Goal: Information Seeking & Learning: Learn about a topic

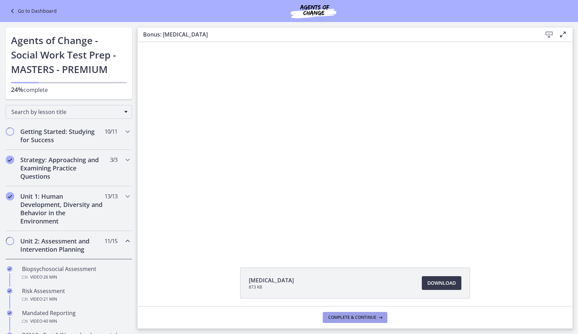
scroll to position [22, 0]
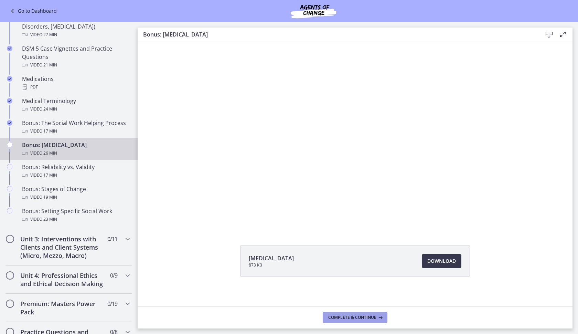
click at [350, 318] on span "Complete & continue" at bounding box center [352, 317] width 48 height 6
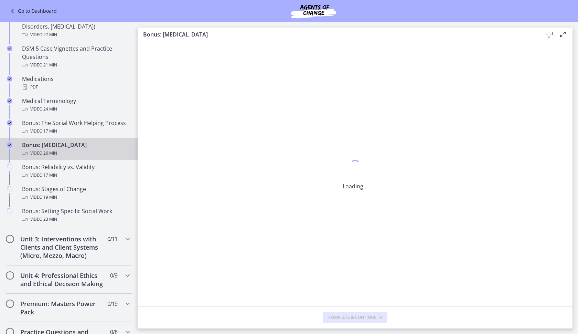
scroll to position [0, 0]
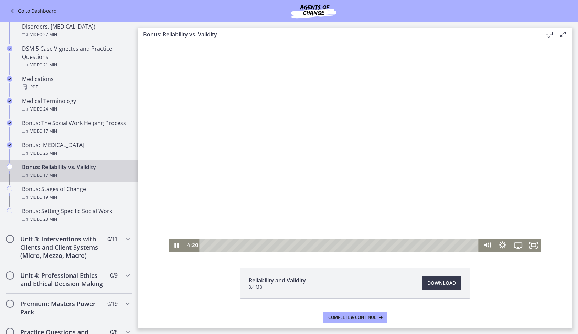
click at [269, 243] on div "Playbar" at bounding box center [340, 244] width 270 height 13
click at [298, 243] on div "6:10" at bounding box center [340, 244] width 270 height 13
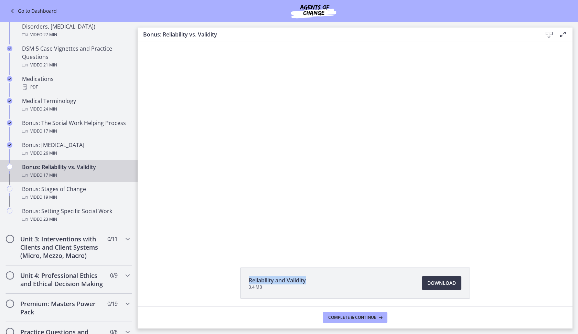
drag, startPoint x: 312, startPoint y: 279, endPoint x: 245, endPoint y: 279, distance: 67.1
click at [245, 279] on li "Reliability and Validity 3.4 MB Download Opens in a new window" at bounding box center [355, 282] width 230 height 31
copy span "Reliability and Validity"
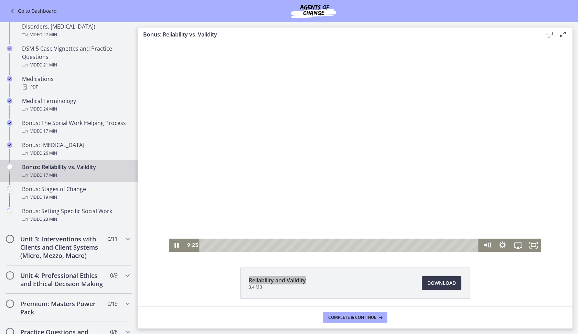
drag, startPoint x: 382, startPoint y: 321, endPoint x: 447, endPoint y: 190, distance: 145.9
click at [309, 148] on div at bounding box center [355, 146] width 372 height 209
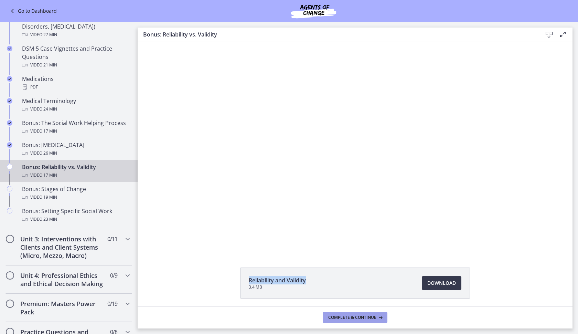
click at [347, 319] on span "Complete & continue" at bounding box center [352, 317] width 48 height 6
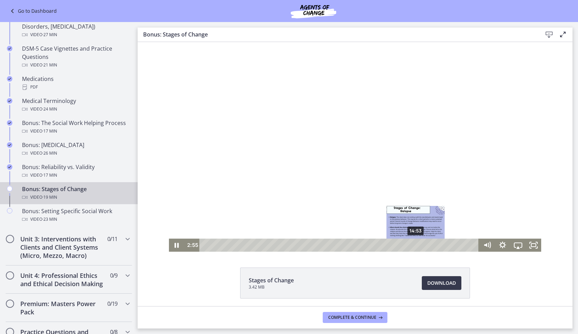
click at [413, 243] on div "14:53" at bounding box center [340, 244] width 270 height 13
click at [426, 246] on div "15:45" at bounding box center [340, 244] width 270 height 13
click at [428, 246] on div "15:54" at bounding box center [340, 244] width 270 height 13
click at [432, 245] on div "16:09" at bounding box center [340, 244] width 270 height 13
click at [528, 246] on icon "Fullscreen" at bounding box center [533, 245] width 19 height 16
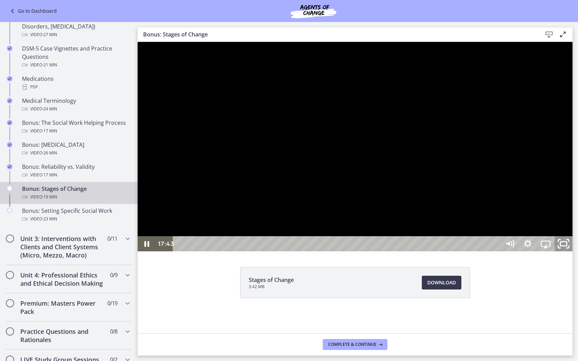
click at [567, 246] on rect "Unfullscreen" at bounding box center [563, 244] width 7 height 4
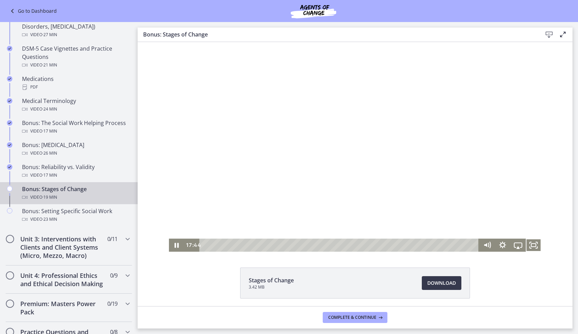
click at [359, 135] on div at bounding box center [355, 146] width 372 height 209
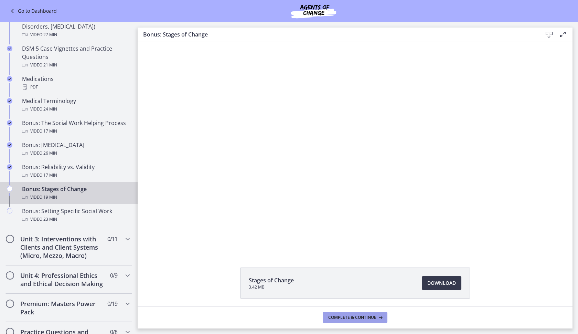
click at [361, 315] on span "Complete & continue" at bounding box center [352, 317] width 48 height 6
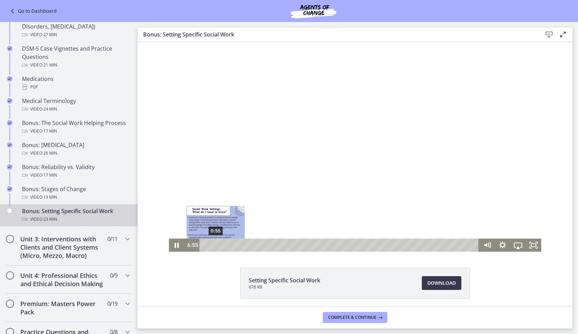
click at [213, 244] on div "0:55" at bounding box center [340, 244] width 270 height 13
click at [279, 126] on div at bounding box center [355, 146] width 372 height 209
click at [534, 246] on icon "Fullscreen" at bounding box center [533, 245] width 19 height 16
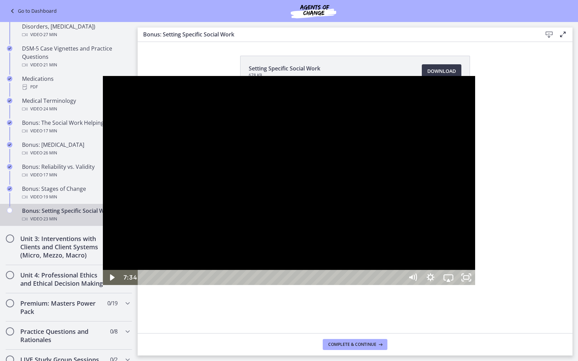
click at [187, 239] on div at bounding box center [289, 180] width 372 height 209
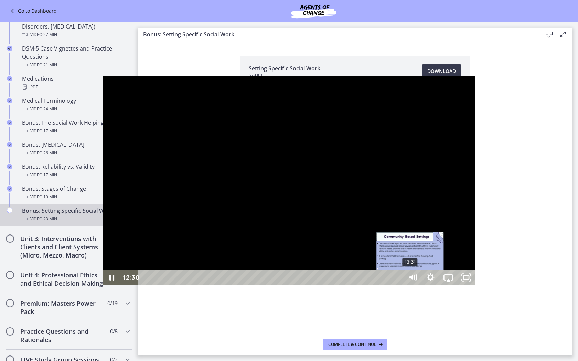
click at [308, 285] on div "13:31" at bounding box center [271, 277] width 255 height 15
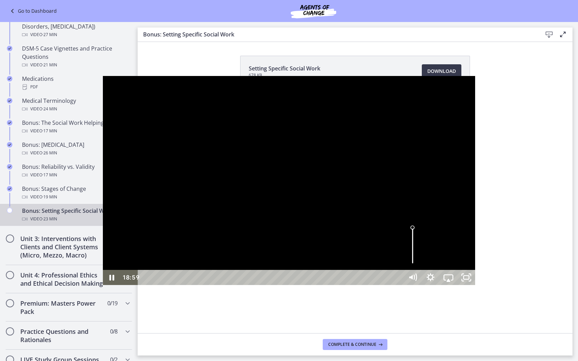
click at [399, 285] on div "18:59" at bounding box center [271, 277] width 255 height 15
click at [477, 287] on icon "Unfullscreen" at bounding box center [465, 278] width 21 height 18
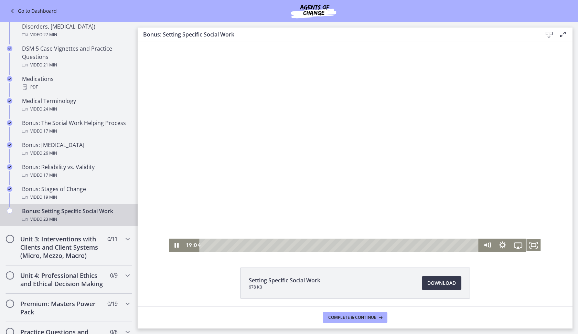
click at [345, 126] on div at bounding box center [355, 146] width 372 height 209
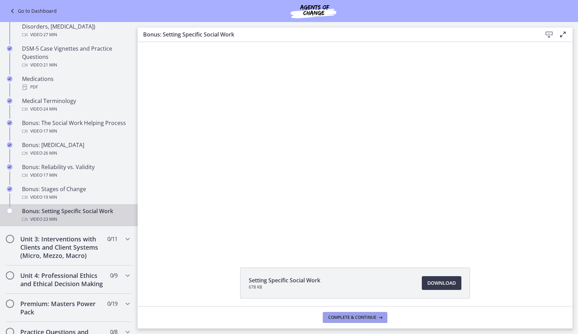
click at [343, 318] on span "Complete & continue" at bounding box center [352, 317] width 48 height 6
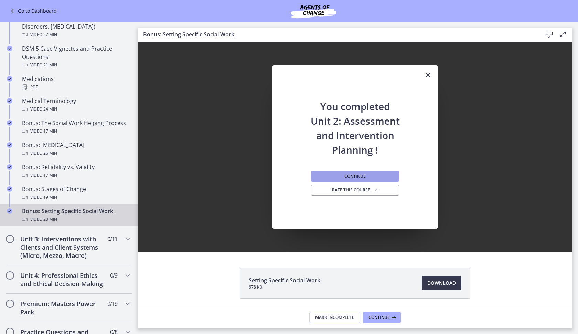
click at [348, 175] on span "Continue" at bounding box center [354, 176] width 21 height 6
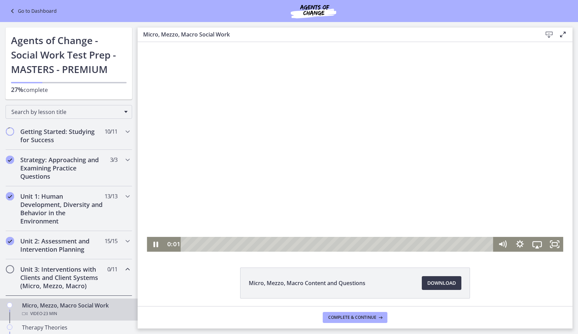
click at [299, 156] on div at bounding box center [355, 146] width 416 height 209
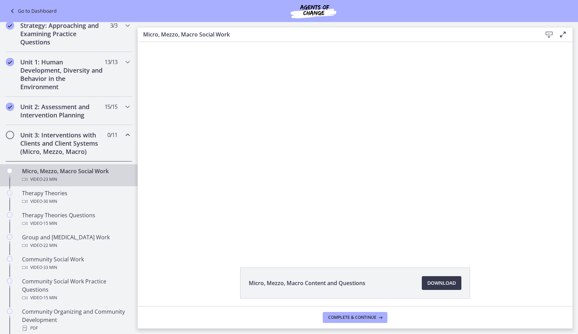
scroll to position [186, 0]
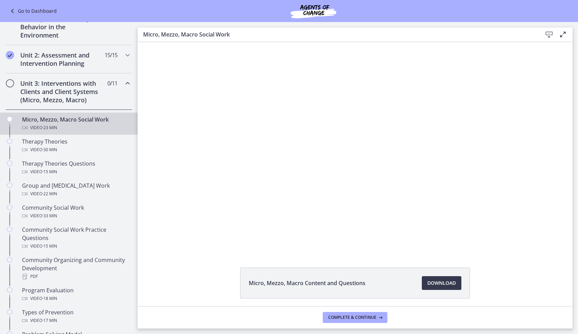
click at [93, 94] on h2 "Unit 3: Interventions with Clients and Client Systems (Micro, Mezzo, Macro)" at bounding box center [62, 91] width 84 height 25
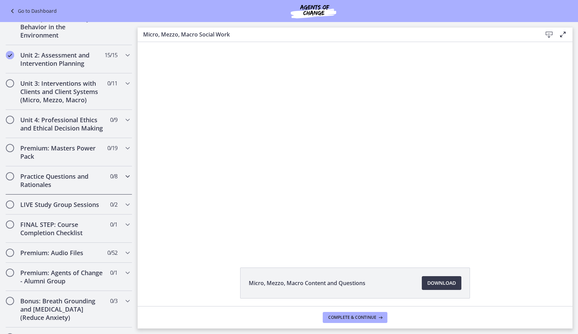
click at [74, 188] on h2 "Practice Questions and Rationales" at bounding box center [62, 180] width 84 height 17
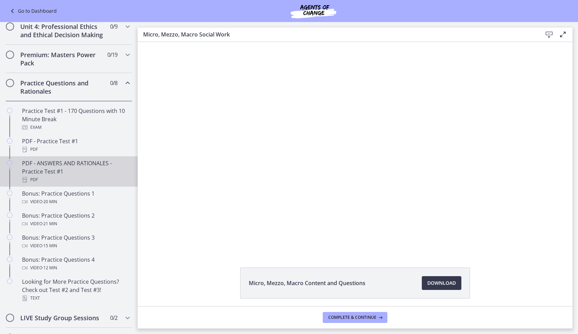
scroll to position [280, 0]
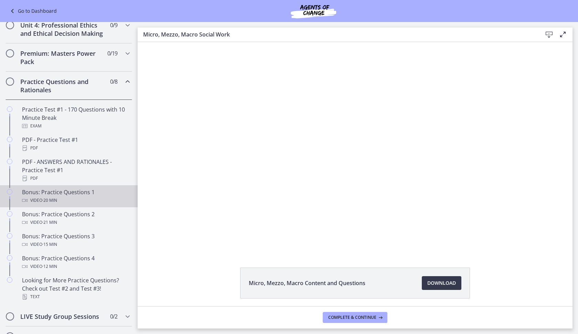
click at [89, 204] on div "Video · 20 min" at bounding box center [75, 200] width 107 height 8
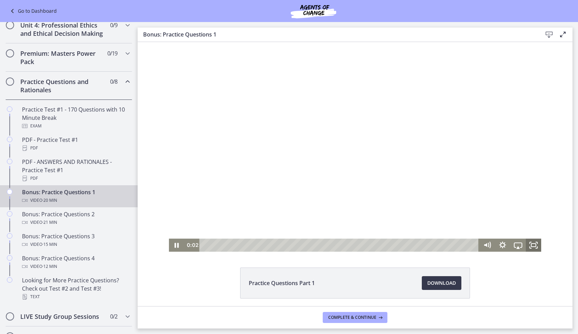
click at [528, 247] on icon "Fullscreen" at bounding box center [532, 244] width 15 height 13
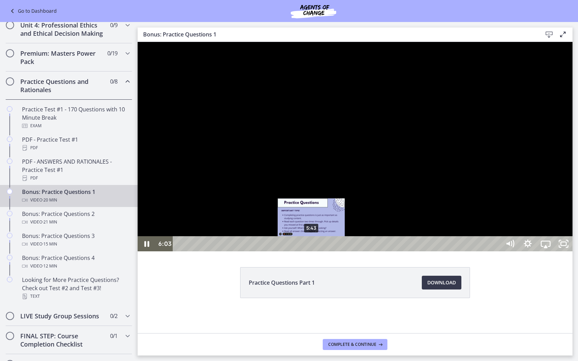
click at [311, 251] on div "5:43" at bounding box center [337, 243] width 317 height 15
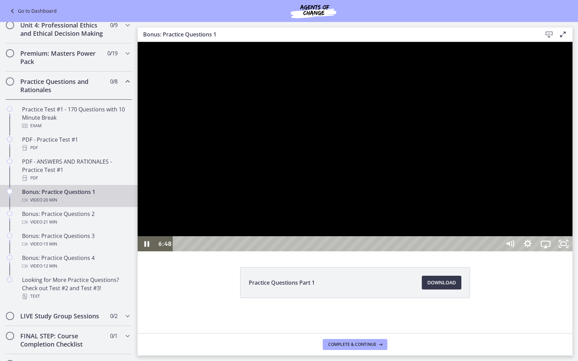
click at [391, 246] on div at bounding box center [355, 146] width 435 height 209
click at [138, 42] on button "Play Video: cls5cv0rkbac72sj77ig.mp4" at bounding box center [138, 42] width 0 height 0
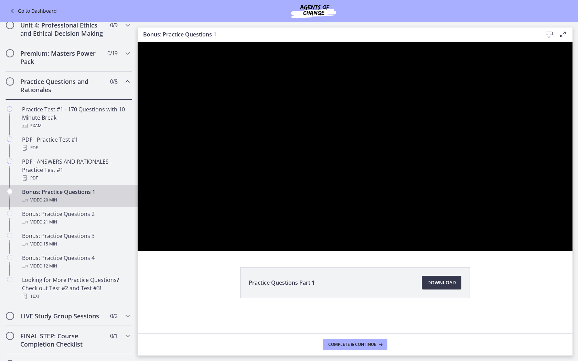
click at [138, 42] on button "Pause: cls5cv0rkbac72sj77ig.mp4" at bounding box center [138, 42] width 0 height 0
click at [138, 42] on button "Play Video: cls5cv0rkbac72sj77ig.mp4" at bounding box center [138, 42] width 0 height 0
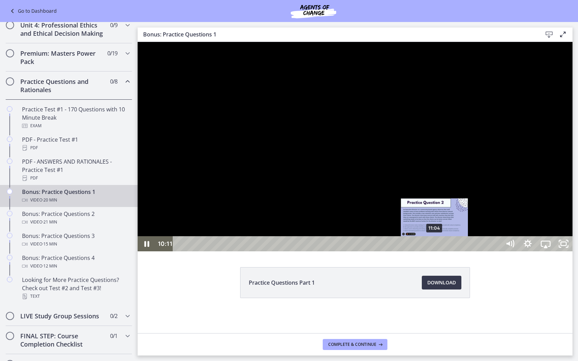
click at [435, 251] on div "11:04" at bounding box center [337, 243] width 317 height 15
click at [434, 247] on div "Playbar" at bounding box center [433, 243] width 5 height 5
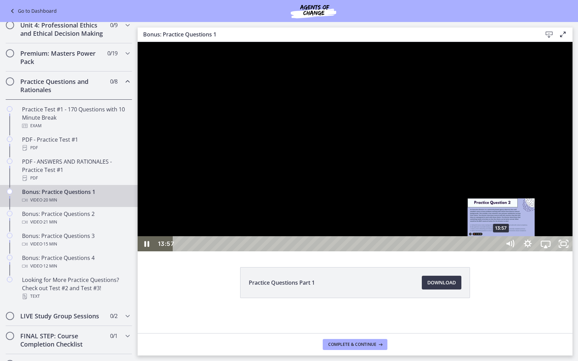
click at [496, 251] on div "13:57" at bounding box center [337, 243] width 317 height 15
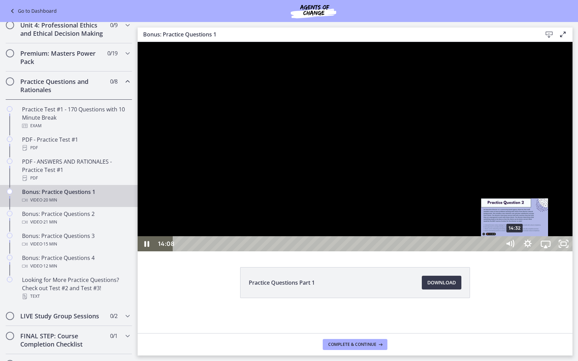
click at [496, 251] on div "14:32" at bounding box center [337, 243] width 317 height 15
click at [496, 251] on div "14:44" at bounding box center [337, 243] width 317 height 15
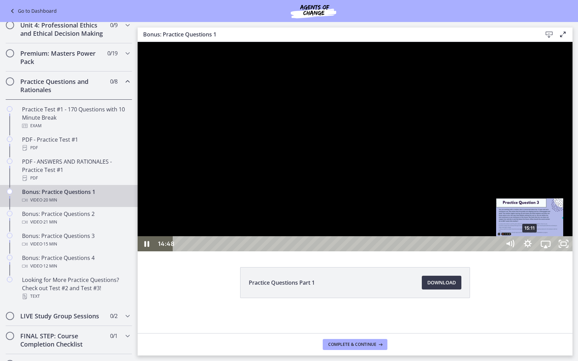
click at [496, 251] on div "15:11" at bounding box center [337, 243] width 317 height 15
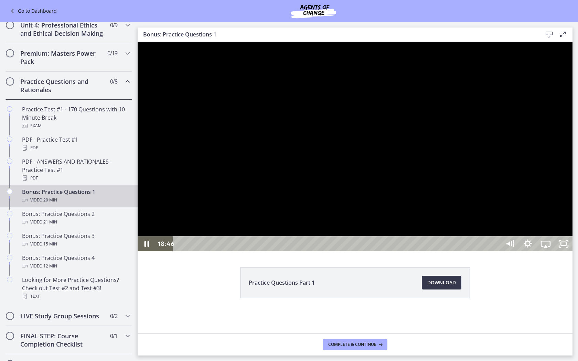
click at [496, 251] on div "18:46" at bounding box center [337, 243] width 317 height 15
click at [574, 253] on icon "Unfullscreen" at bounding box center [563, 244] width 21 height 18
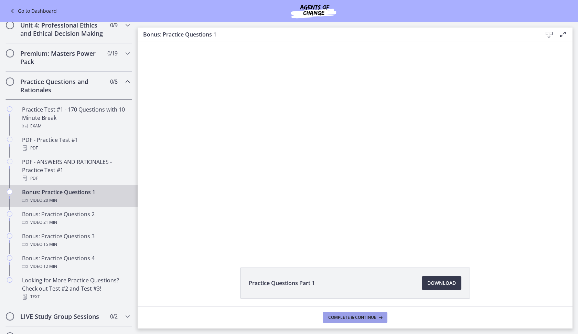
click at [365, 318] on span "Complete & continue" at bounding box center [352, 317] width 48 height 6
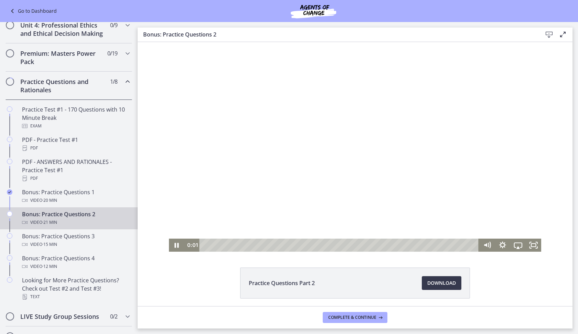
click at [304, 159] on div at bounding box center [355, 146] width 372 height 209
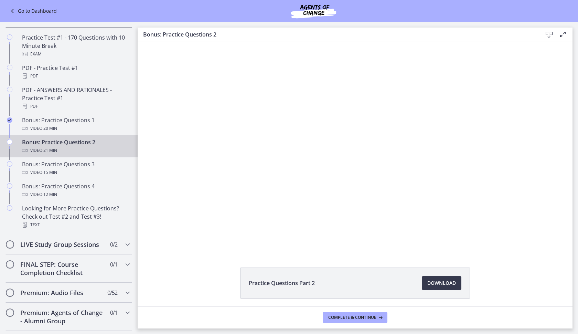
scroll to position [375, 0]
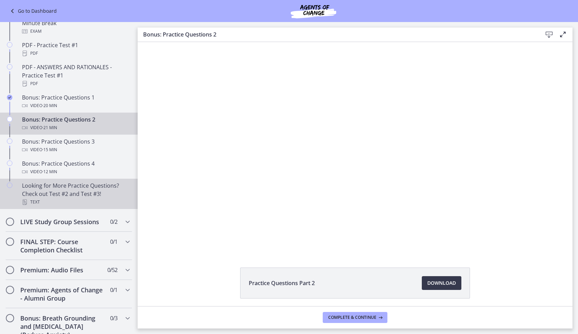
click at [83, 206] on div "Text" at bounding box center [75, 202] width 107 height 8
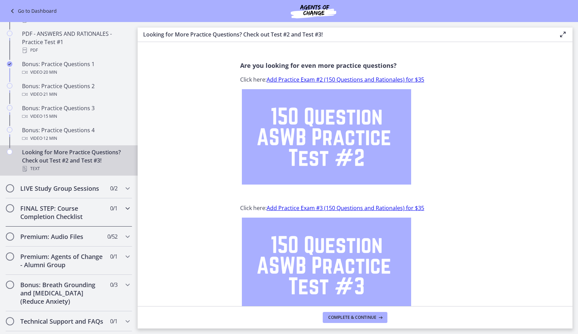
scroll to position [410, 0]
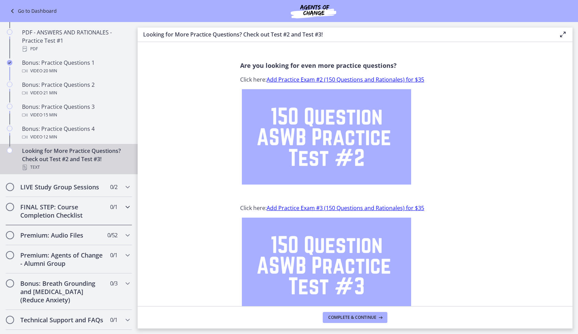
click at [83, 209] on div "FINAL STEP: Course Completion Checklist 0 / 1 Completed" at bounding box center [69, 211] width 127 height 28
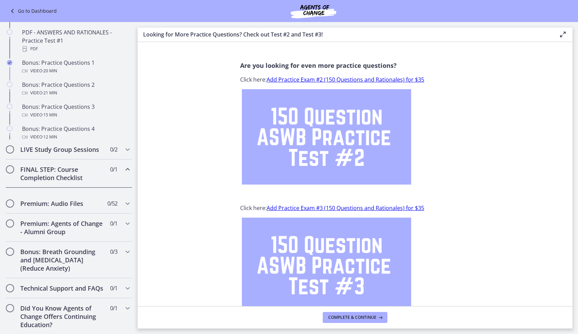
scroll to position [288, 0]
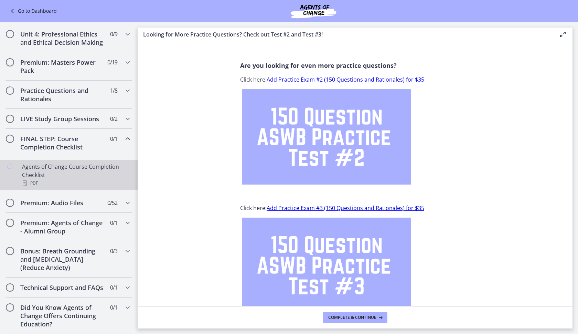
click at [59, 162] on div "Agents of Change Course Completion Checklist PDF" at bounding box center [75, 174] width 107 height 25
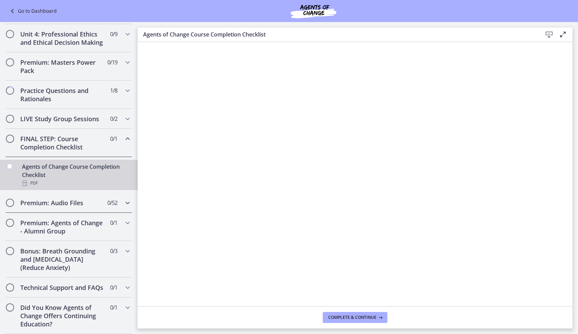
click at [11, 199] on span "Chapters" at bounding box center [10, 202] width 7 height 7
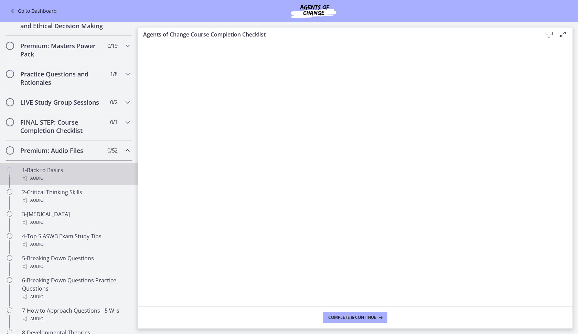
click at [5, 177] on link "1-Back to Basics Audio" at bounding box center [69, 174] width 138 height 22
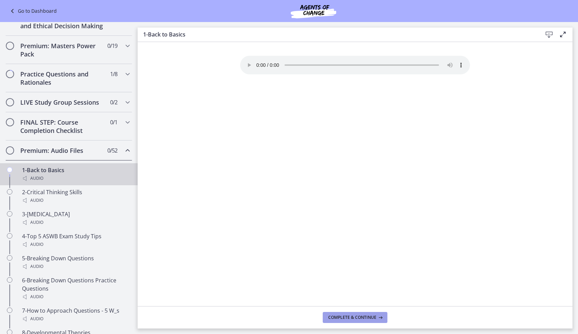
click at [346, 315] on span "Complete & continue" at bounding box center [352, 317] width 48 height 6
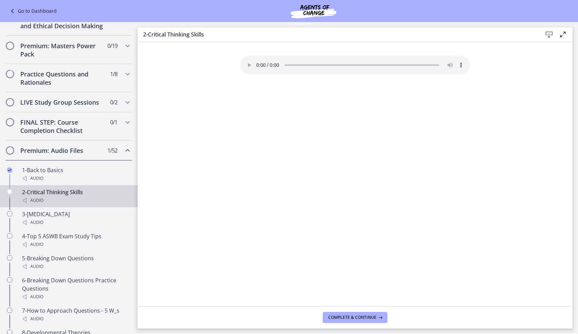
click at [350, 318] on span "Complete & continue" at bounding box center [352, 317] width 48 height 6
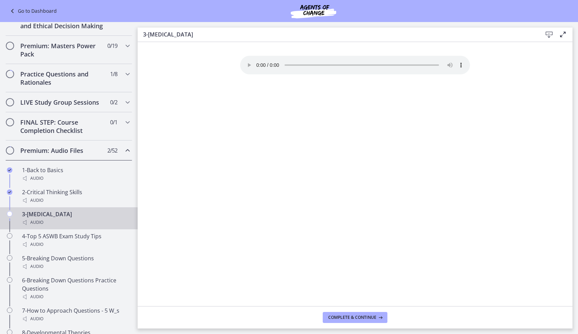
click at [350, 318] on span "Complete & continue" at bounding box center [352, 317] width 48 height 6
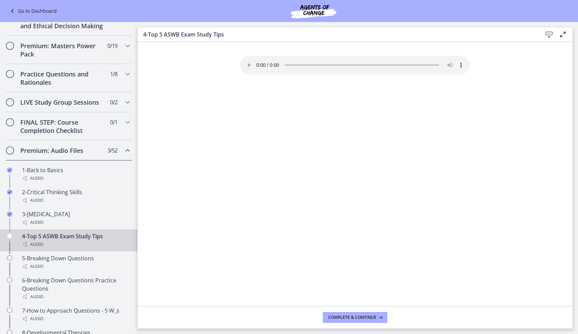
click at [350, 318] on span "Complete & continue" at bounding box center [352, 317] width 48 height 6
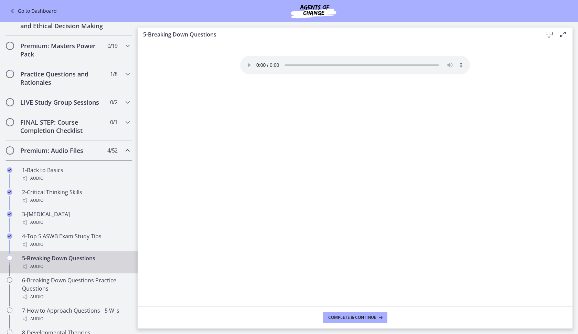
click at [350, 318] on span "Complete & continue" at bounding box center [352, 317] width 48 height 6
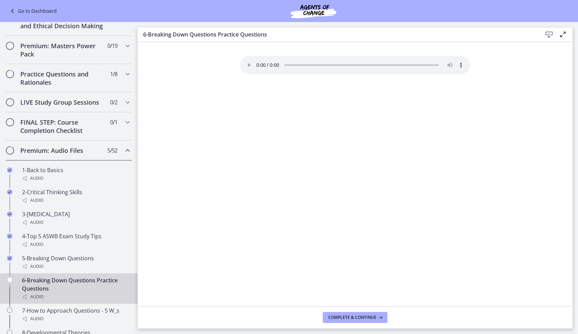
click at [350, 318] on span "Complete & continue" at bounding box center [352, 317] width 48 height 6
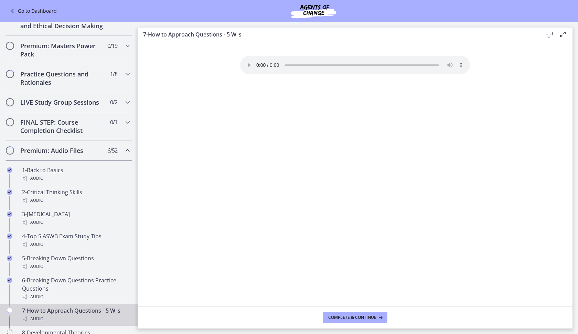
click at [350, 318] on span "Complete & continue" at bounding box center [352, 317] width 48 height 6
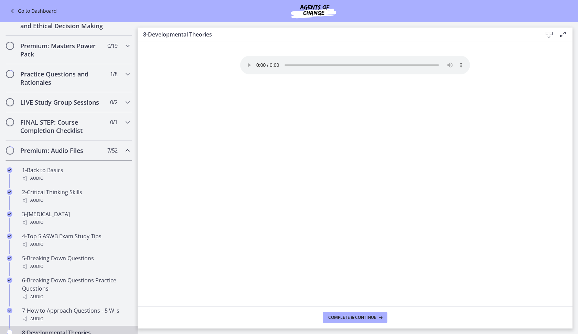
click at [350, 318] on span "Complete & continue" at bounding box center [352, 317] width 48 height 6
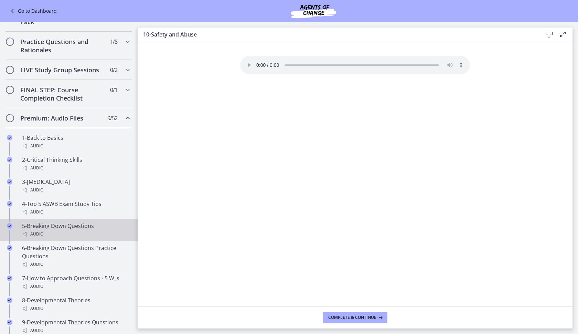
scroll to position [472, 0]
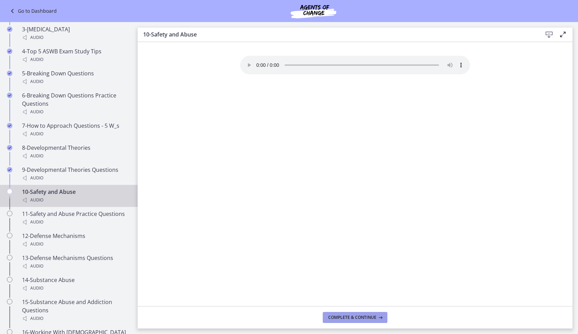
click at [349, 315] on span "Complete & continue" at bounding box center [352, 317] width 48 height 6
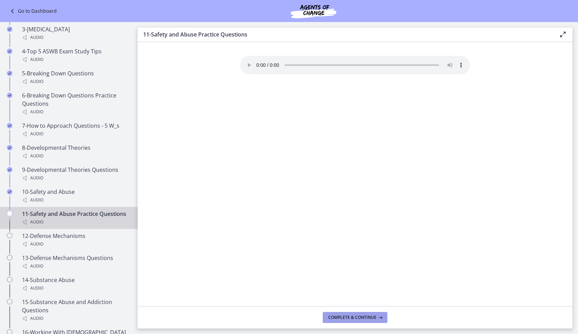
click at [350, 316] on span "Complete & continue" at bounding box center [352, 317] width 48 height 6
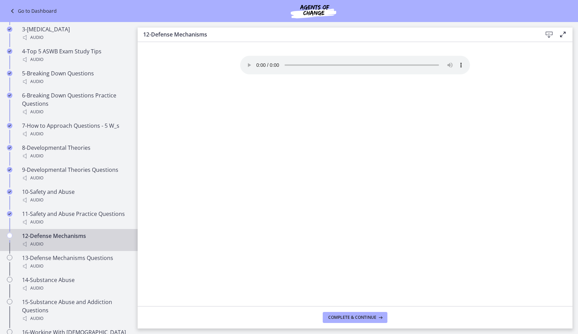
click at [350, 316] on span "Complete & continue" at bounding box center [352, 317] width 48 height 6
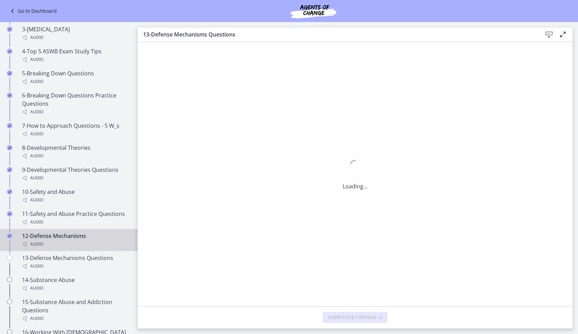
click at [350, 316] on span "Complete & continue" at bounding box center [352, 317] width 48 height 6
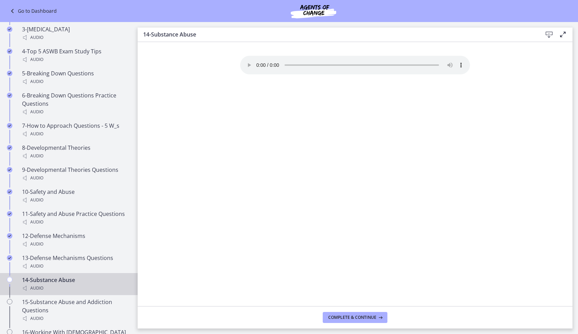
click at [350, 316] on span "Complete & continue" at bounding box center [352, 317] width 48 height 6
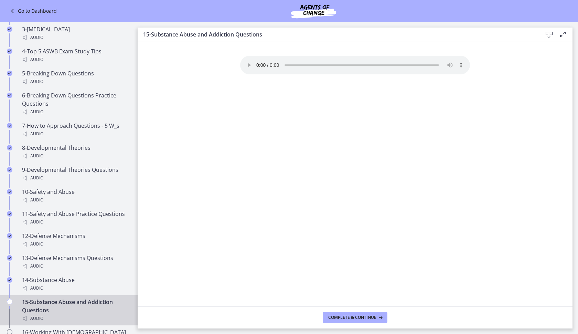
click at [350, 316] on span "Complete & continue" at bounding box center [352, 317] width 48 height 6
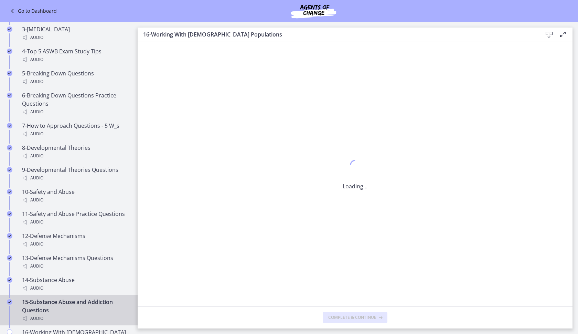
click at [350, 316] on span "Complete & continue" at bounding box center [352, 317] width 48 height 6
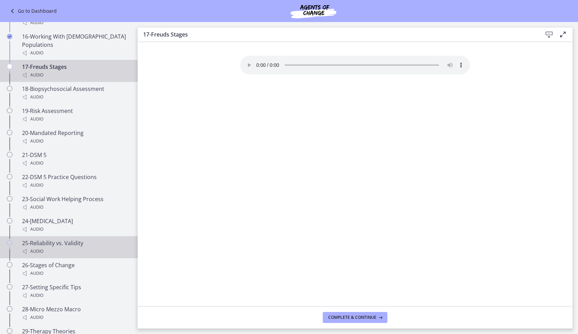
scroll to position [778, 0]
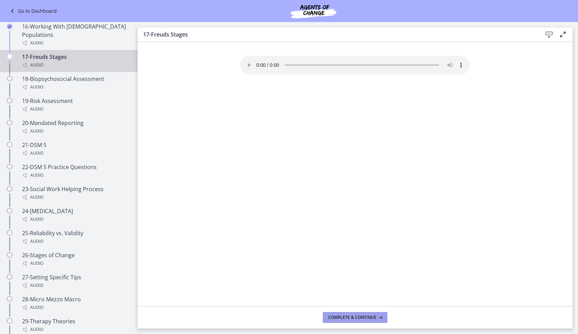
click at [351, 319] on span "Complete & continue" at bounding box center [352, 317] width 48 height 6
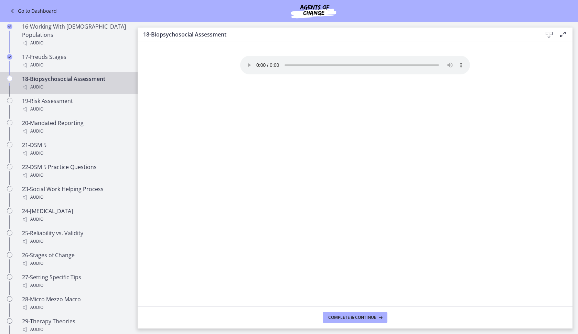
click at [351, 319] on span "Complete & continue" at bounding box center [352, 317] width 48 height 6
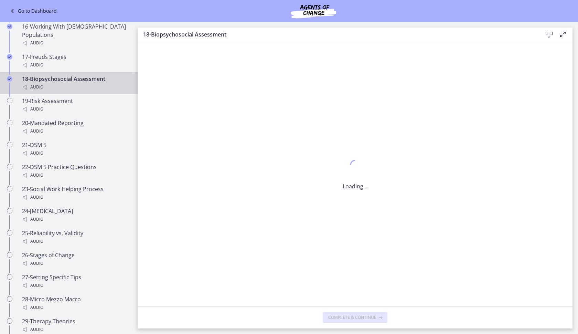
click at [351, 319] on span "Complete & continue" at bounding box center [352, 317] width 48 height 6
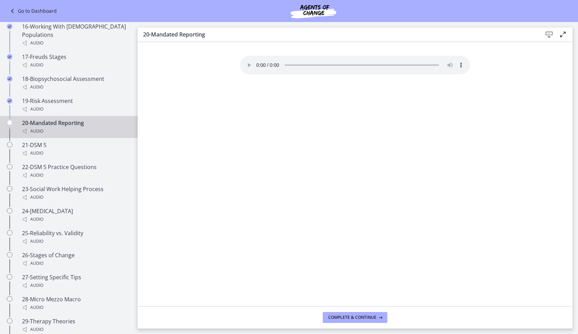
click at [351, 319] on span "Complete & continue" at bounding box center [352, 317] width 48 height 6
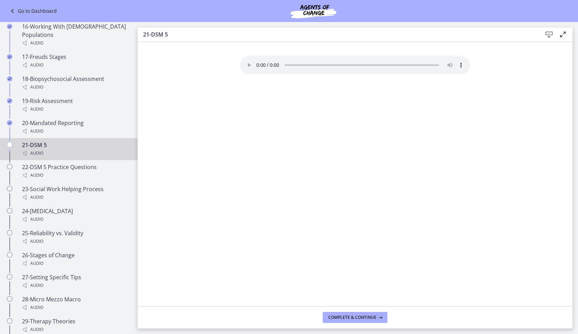
click at [351, 319] on span "Complete & continue" at bounding box center [352, 317] width 48 height 6
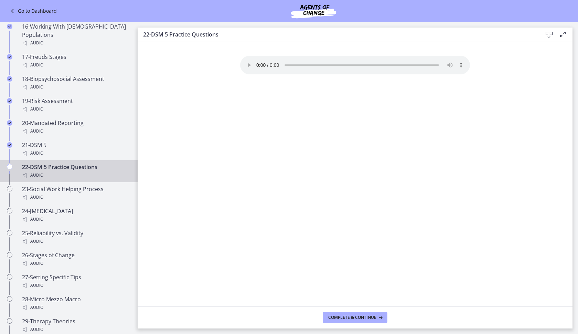
click at [351, 319] on span "Complete & continue" at bounding box center [352, 317] width 48 height 6
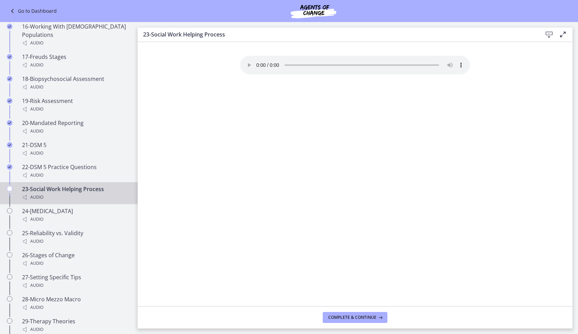
click at [351, 319] on span "Complete & continue" at bounding box center [352, 317] width 48 height 6
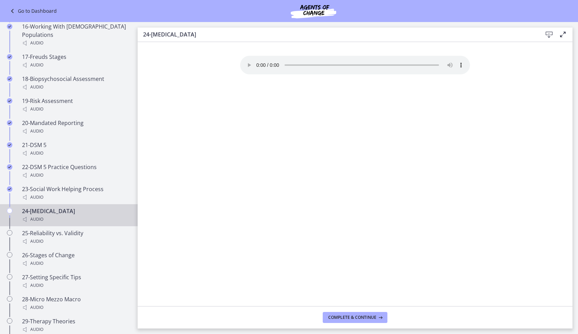
click at [351, 319] on span "Complete & continue" at bounding box center [352, 317] width 48 height 6
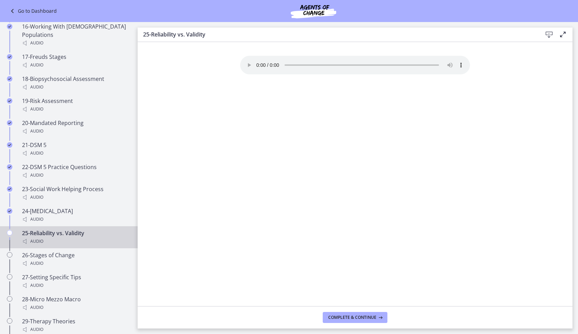
click at [351, 319] on span "Complete & continue" at bounding box center [352, 317] width 48 height 6
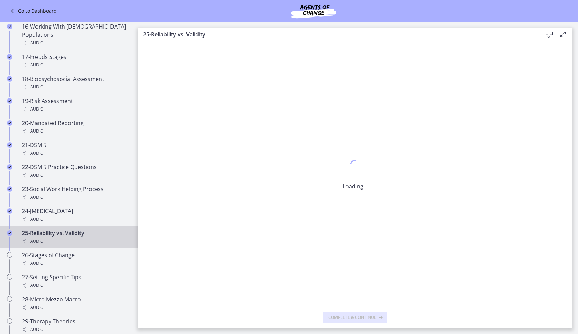
click at [351, 319] on span "Complete & continue" at bounding box center [352, 317] width 48 height 6
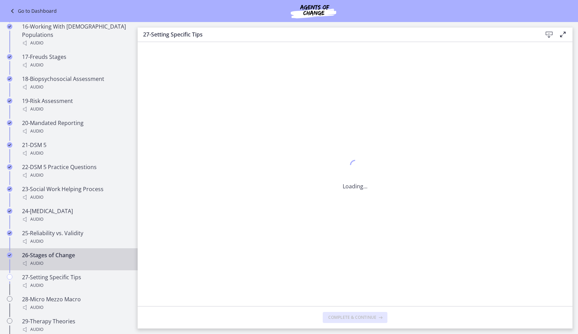
click at [351, 319] on span "Complete & continue" at bounding box center [352, 317] width 48 height 6
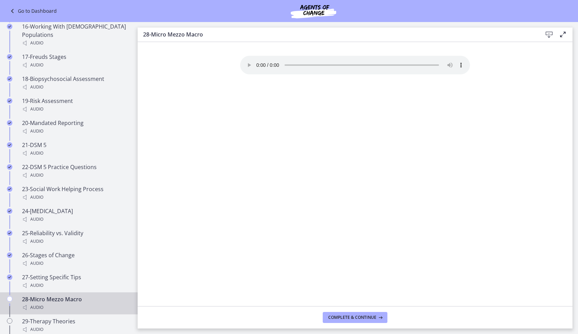
click at [351, 319] on span "Complete & continue" at bounding box center [352, 317] width 48 height 6
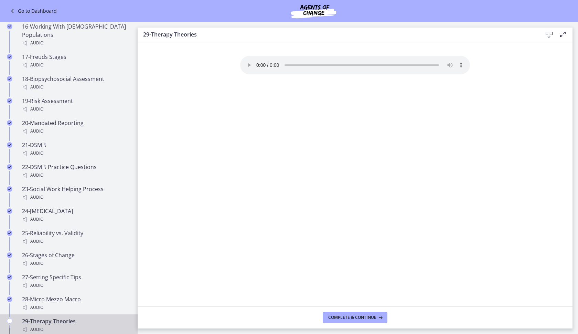
click at [351, 319] on span "Complete & continue" at bounding box center [352, 317] width 48 height 6
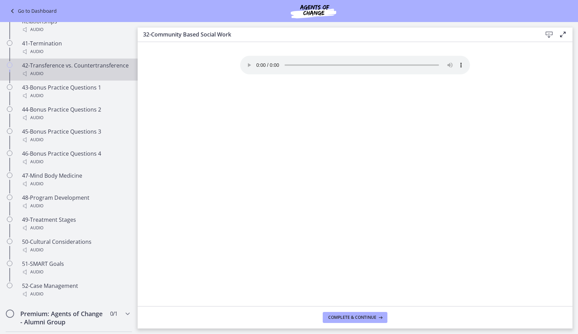
scroll to position [1435, 0]
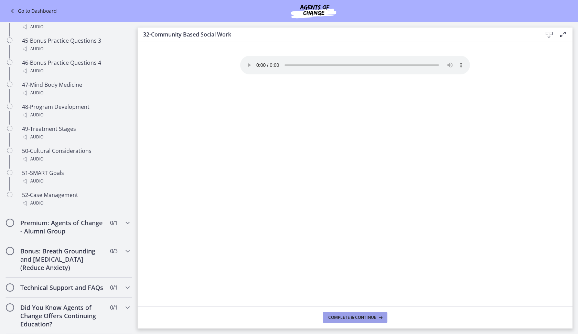
click at [347, 317] on span "Complete & continue" at bounding box center [352, 317] width 48 height 6
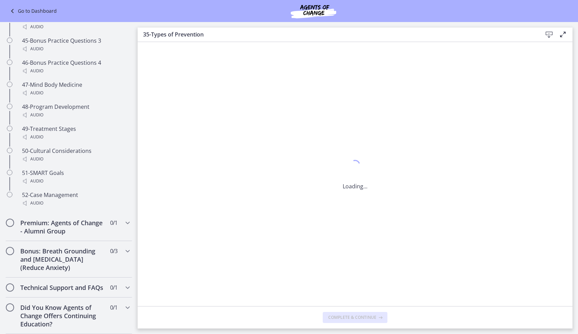
click at [347, 317] on span "Complete & continue" at bounding box center [352, 317] width 48 height 6
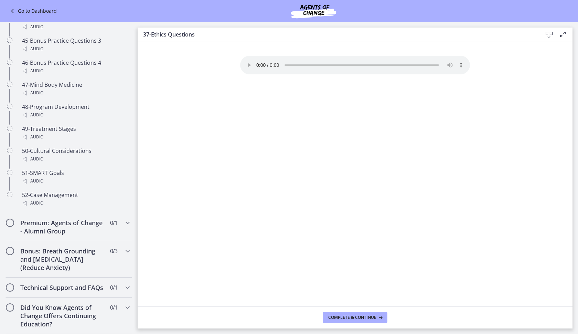
click at [347, 317] on span "Complete & continue" at bounding box center [352, 317] width 48 height 6
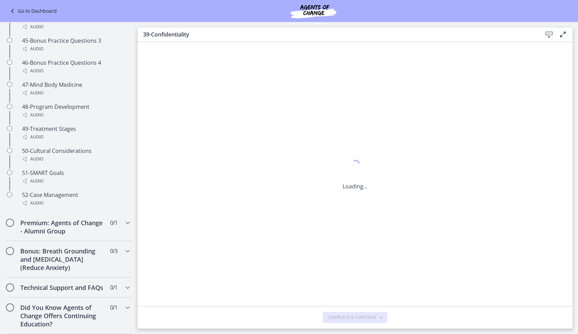
click at [347, 317] on span "Complete & continue" at bounding box center [352, 317] width 48 height 6
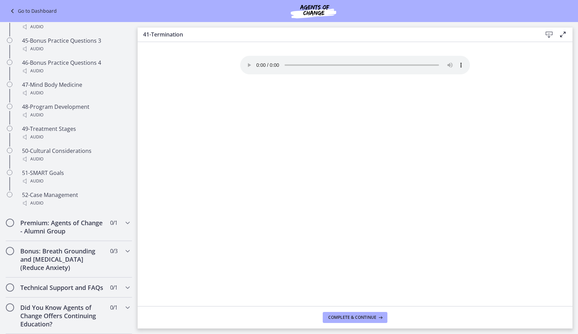
click at [347, 317] on span "Complete & continue" at bounding box center [352, 317] width 48 height 6
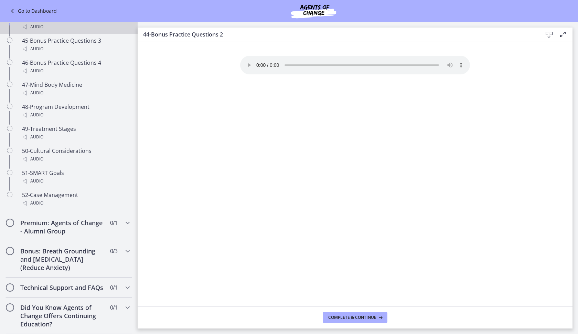
click at [347, 317] on span "Complete & continue" at bounding box center [352, 317] width 48 height 6
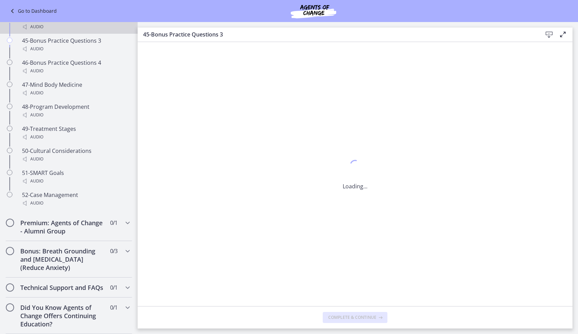
click at [347, 317] on span "Complete & continue" at bounding box center [352, 317] width 48 height 6
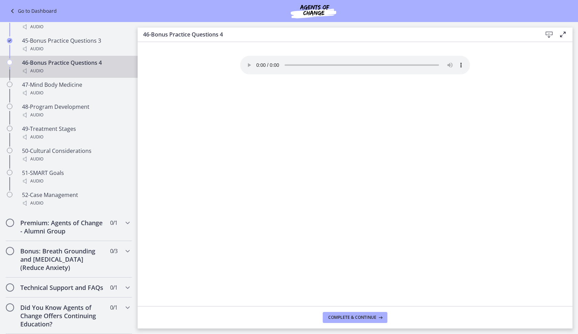
click at [347, 317] on span "Complete & continue" at bounding box center [352, 317] width 48 height 6
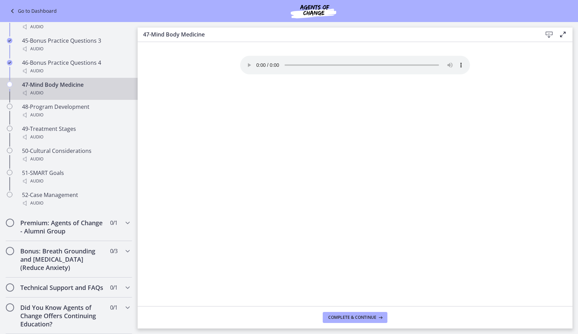
click at [347, 317] on span "Complete & continue" at bounding box center [352, 317] width 48 height 6
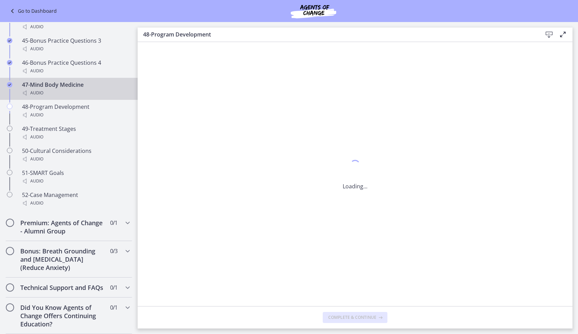
click at [347, 317] on span "Complete & continue" at bounding box center [352, 317] width 48 height 6
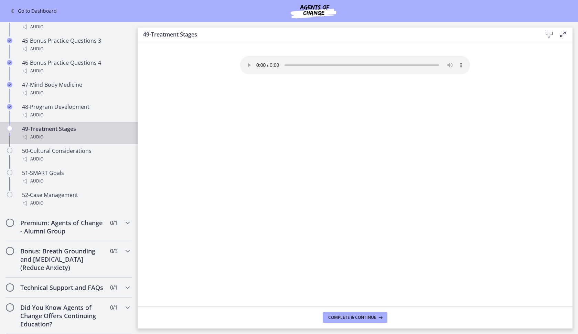
click at [347, 317] on span "Complete & continue" at bounding box center [352, 317] width 48 height 6
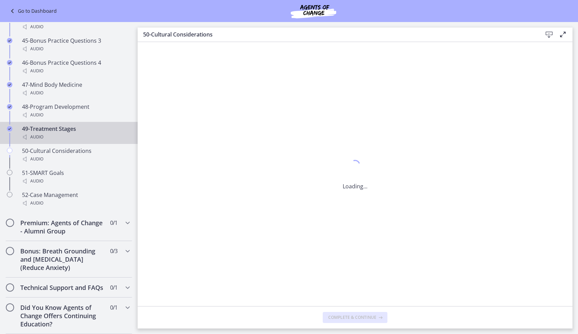
click at [347, 317] on span "Complete & continue" at bounding box center [352, 317] width 48 height 6
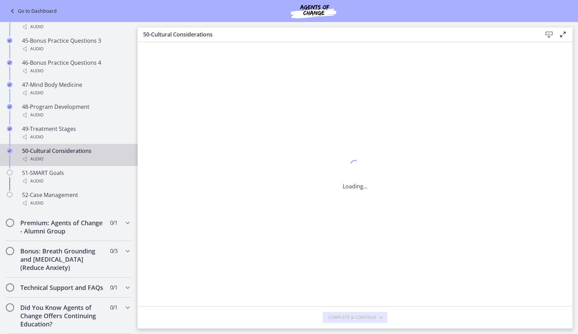
click at [347, 317] on span "Complete & continue" at bounding box center [352, 317] width 48 height 6
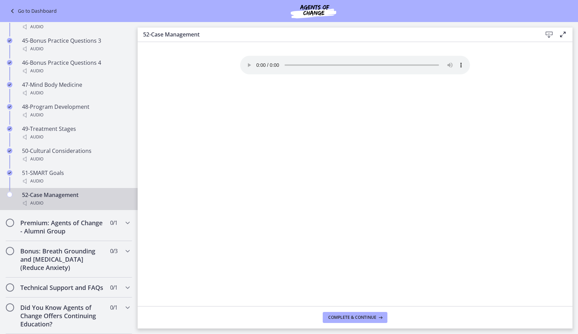
click at [347, 317] on span "Complete & continue" at bounding box center [352, 317] width 48 height 6
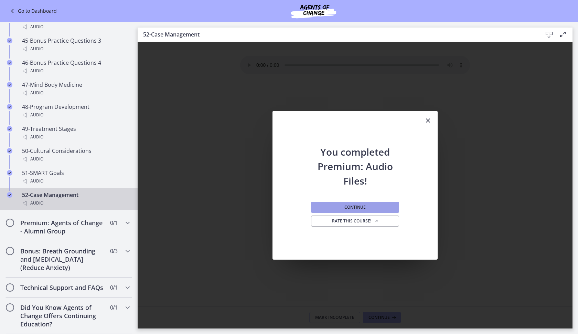
click at [362, 210] on button "Continue" at bounding box center [355, 207] width 88 height 11
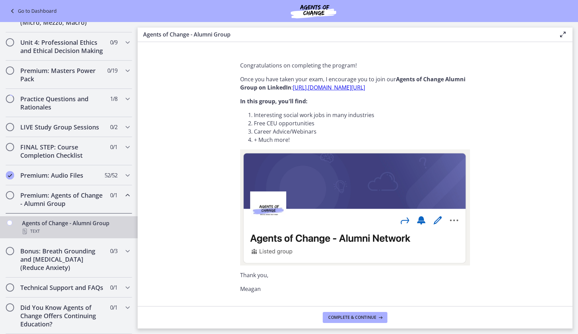
scroll to position [280, 0]
click at [67, 172] on div "Premium: Audio Files 52 / 52 Completed" at bounding box center [69, 175] width 127 height 20
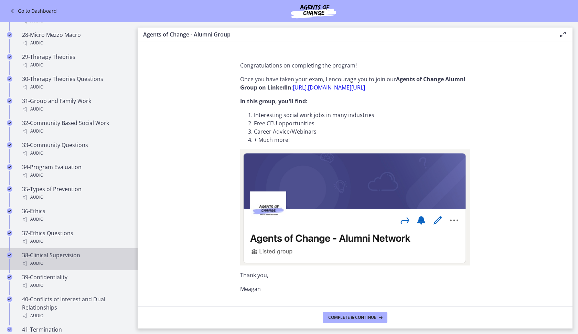
scroll to position [1377, 0]
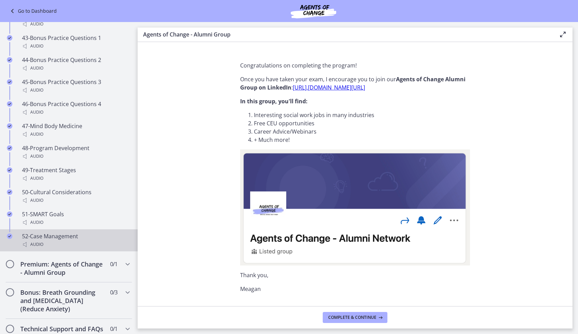
click at [59, 239] on link "52-Case Management Audio" at bounding box center [69, 240] width 138 height 22
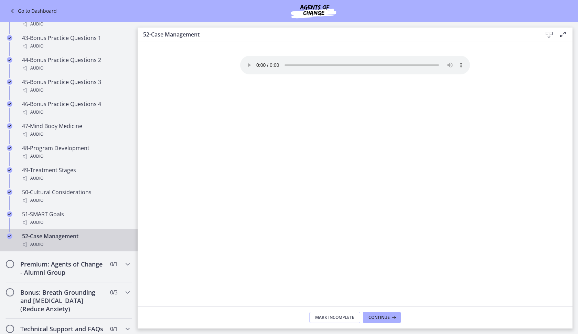
click at [258, 62] on audio "Your browser doesn't support the audio element. Download it here" at bounding box center [355, 65] width 230 height 19
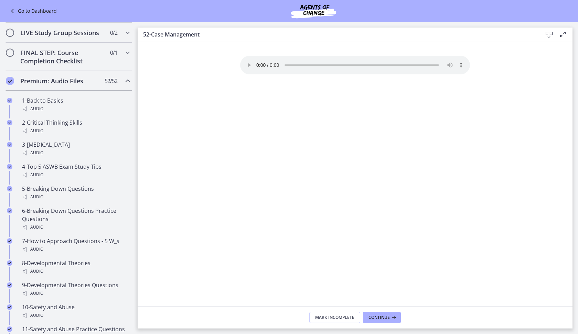
scroll to position [7, 0]
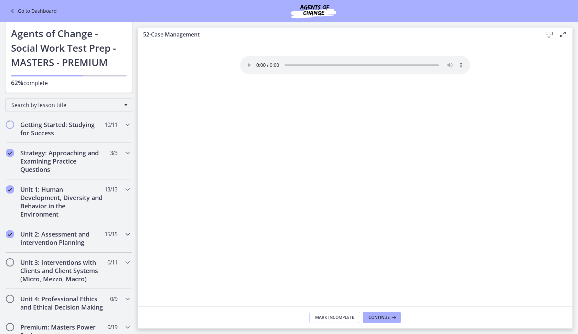
click at [85, 241] on h2 "Unit 2: Assessment and Intervention Planning" at bounding box center [62, 238] width 84 height 17
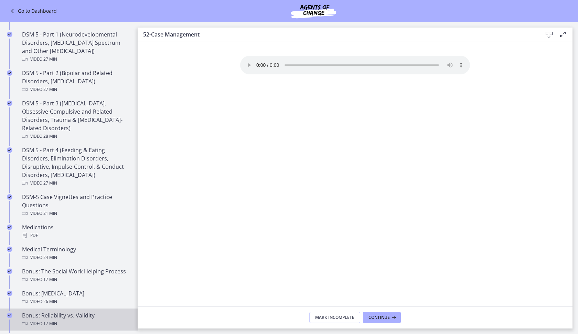
scroll to position [670, 0]
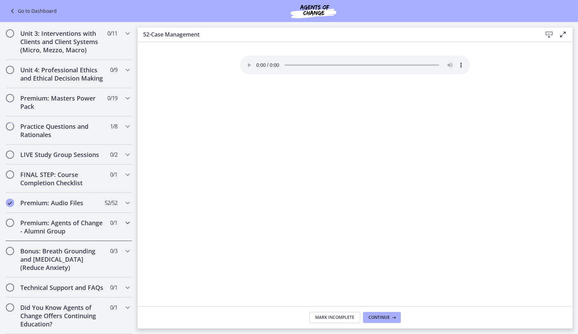
click at [69, 218] on h2 "Premium: Agents of Change - Alumni Group" at bounding box center [62, 226] width 84 height 17
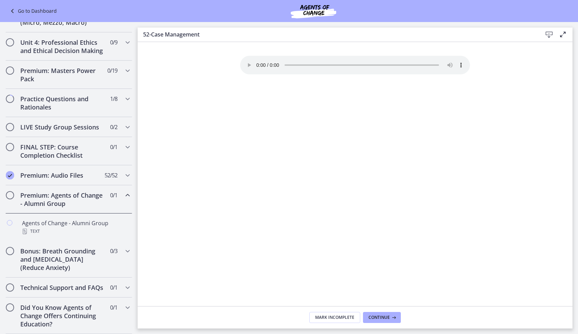
scroll to position [0, 0]
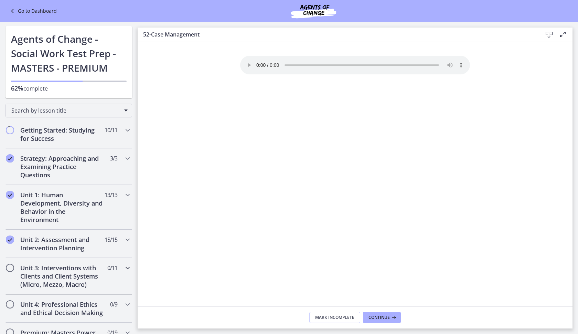
click at [59, 279] on h2 "Unit 3: Interventions with Clients and Client Systems (Micro, Mezzo, Macro)" at bounding box center [62, 275] width 84 height 25
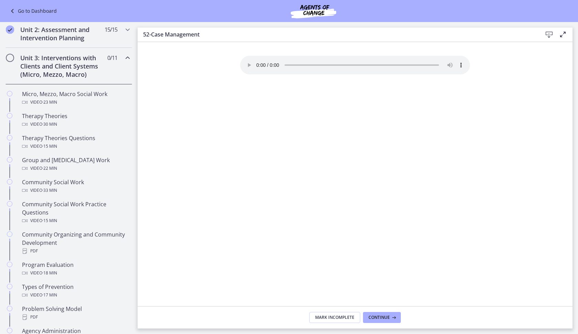
scroll to position [126, 0]
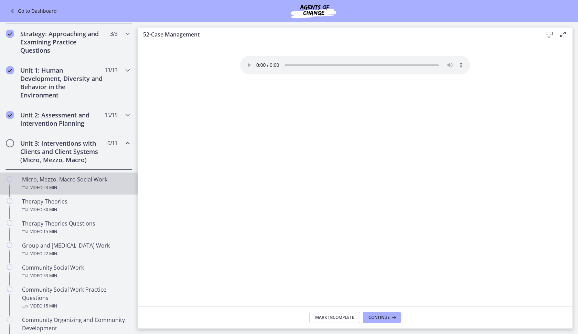
click at [66, 183] on div "Video · 23 min" at bounding box center [75, 187] width 107 height 8
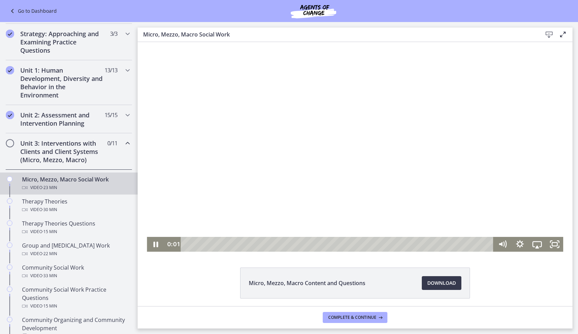
click at [301, 181] on div at bounding box center [355, 146] width 416 height 209
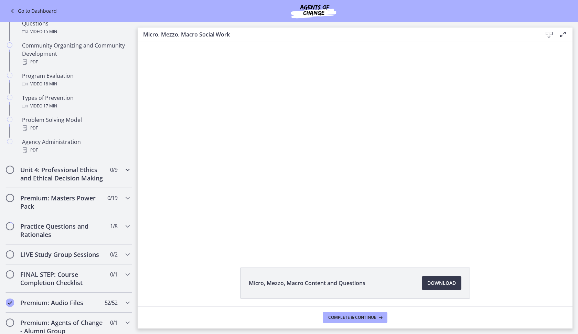
scroll to position [516, 0]
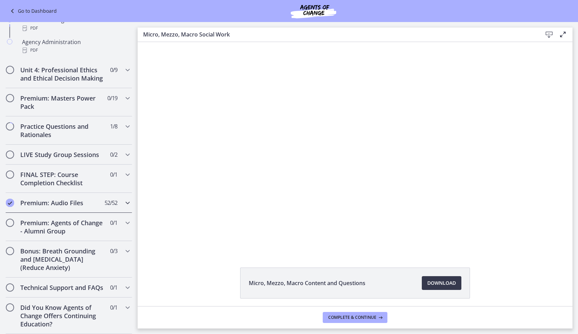
click at [71, 198] on h2 "Premium: Audio Files" at bounding box center [62, 202] width 84 height 8
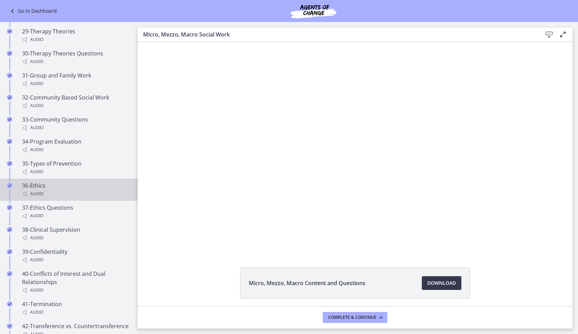
scroll to position [1389, 0]
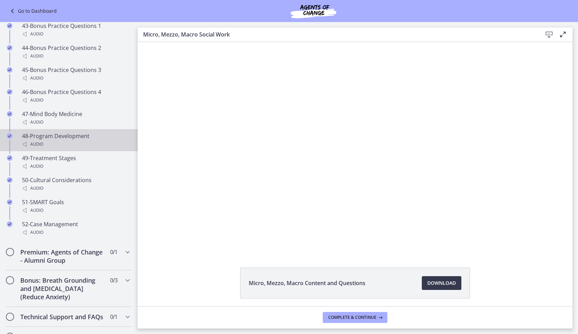
click at [52, 151] on link "48-Program Development Audio" at bounding box center [69, 140] width 138 height 22
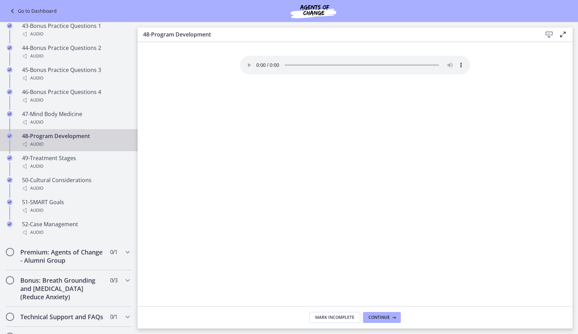
click at [258, 64] on audio "Your browser doesn't support the audio element. Download it here" at bounding box center [355, 65] width 230 height 19
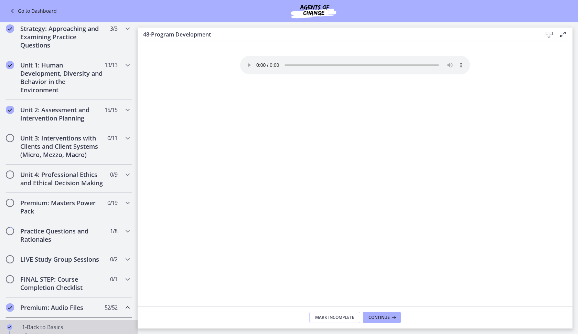
scroll to position [208, 0]
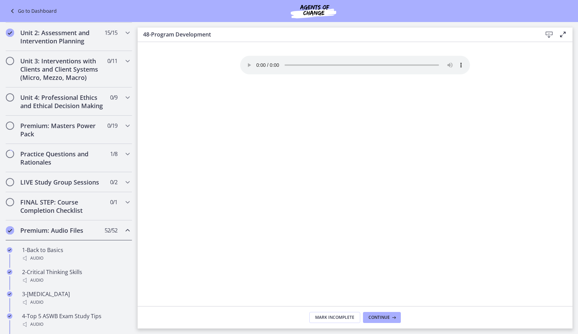
click at [87, 234] on h2 "Premium: Audio Files" at bounding box center [62, 230] width 84 height 8
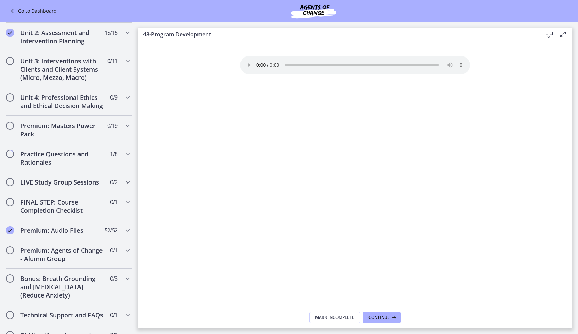
click at [90, 186] on h2 "LIVE Study Group Sessions" at bounding box center [62, 182] width 84 height 8
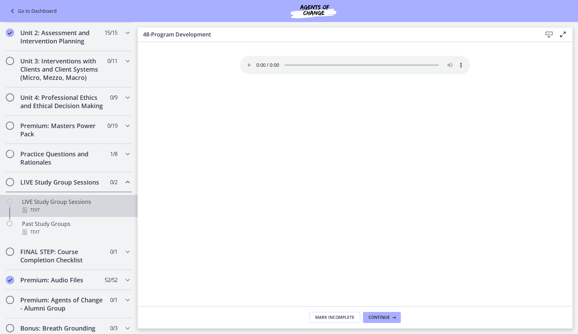
click at [86, 214] on div "Text" at bounding box center [75, 210] width 107 height 8
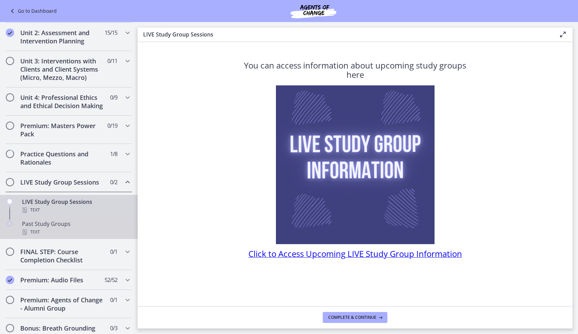
click at [67, 232] on div "Past Study Groups Text" at bounding box center [75, 227] width 107 height 17
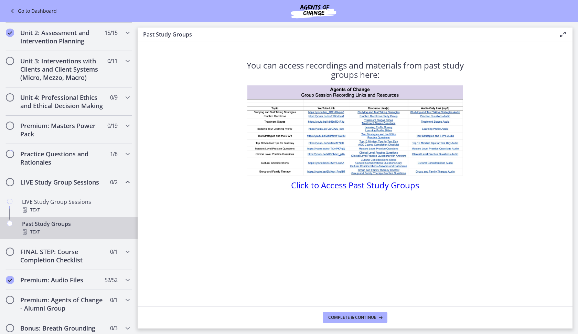
click at [315, 186] on span "Click to Access Past Study Groups" at bounding box center [355, 184] width 128 height 11
